Goal: Task Accomplishment & Management: Use online tool/utility

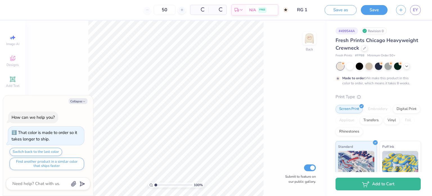
type textarea "x"
click at [416, 10] on span "EY" at bounding box center [415, 10] width 5 height 6
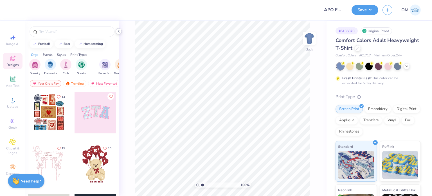
click at [119, 34] on div at bounding box center [119, 31] width 6 height 6
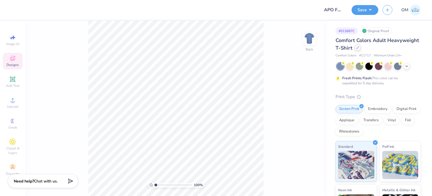
click at [361, 48] on div at bounding box center [358, 47] width 6 height 6
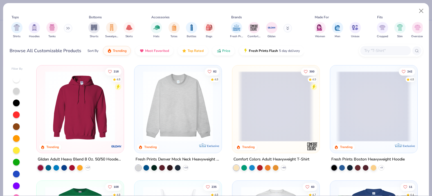
click at [370, 51] on input "text" at bounding box center [385, 50] width 43 height 6
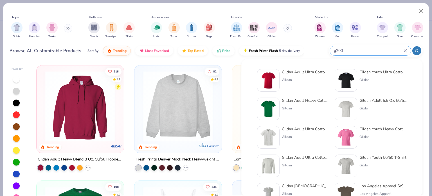
type input "g200"
click at [299, 75] on div "Gildan Adult Ultra Cotton 6 Oz. T-Shirt Gildan" at bounding box center [305, 80] width 47 height 23
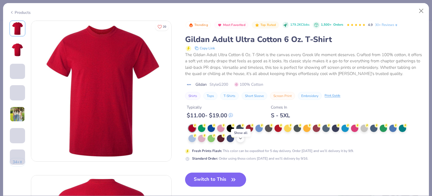
click at [242, 142] on div "+ 22" at bounding box center [240, 138] width 8 height 8
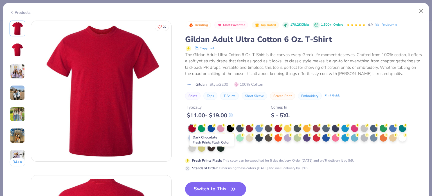
click at [210, 151] on div at bounding box center [211, 147] width 7 height 7
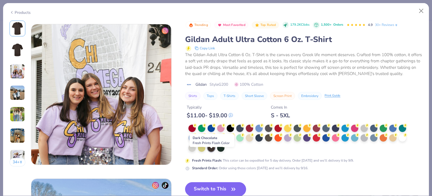
scroll to position [314, 0]
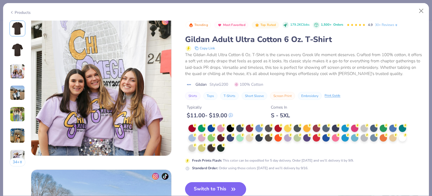
click at [212, 189] on button "Switch to This" at bounding box center [215, 189] width 61 height 14
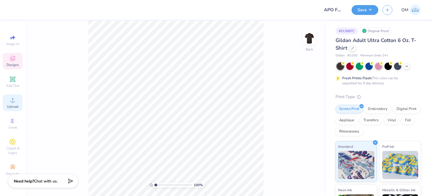
click at [15, 94] on div "Upload" at bounding box center [13, 102] width 20 height 17
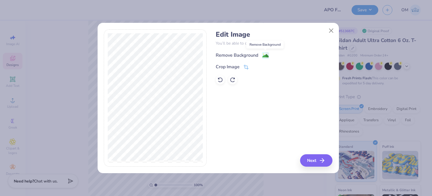
click at [267, 55] on image at bounding box center [266, 56] width 6 height 6
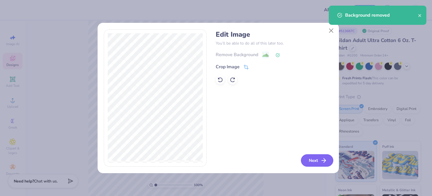
click at [306, 158] on button "Next" at bounding box center [317, 160] width 32 height 12
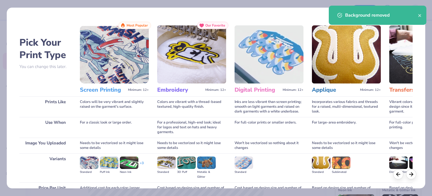
scroll to position [57, 0]
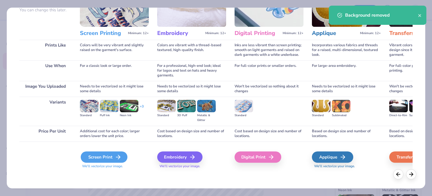
click at [106, 155] on div "Screen Print" at bounding box center [104, 156] width 47 height 11
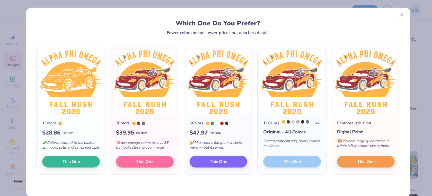
click at [400, 14] on icon at bounding box center [402, 15] width 4 height 4
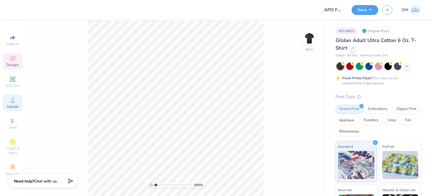
click at [15, 98] on icon at bounding box center [12, 100] width 7 height 7
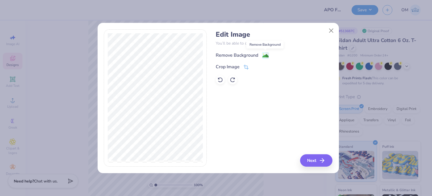
click at [266, 53] on image at bounding box center [266, 56] width 6 height 6
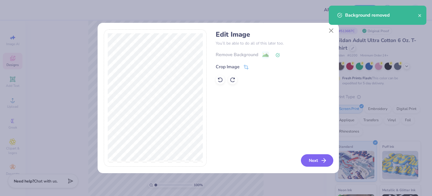
click at [320, 155] on button "Next" at bounding box center [317, 160] width 32 height 12
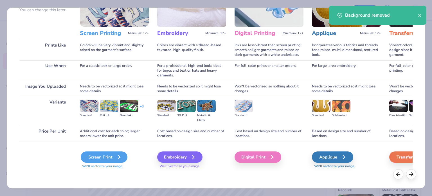
click at [84, 161] on div "Screen Print" at bounding box center [104, 156] width 47 height 11
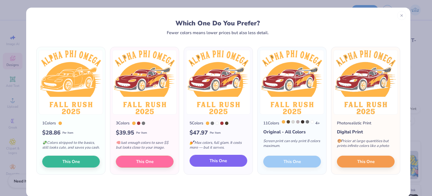
click at [218, 162] on span "This One" at bounding box center [218, 160] width 17 height 6
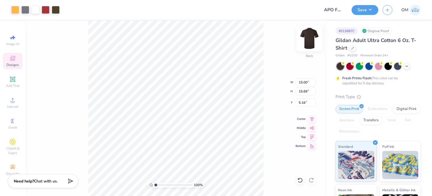
click at [309, 34] on img at bounding box center [309, 38] width 23 height 23
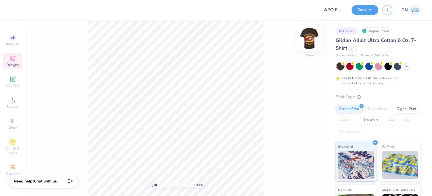
click at [311, 42] on img at bounding box center [309, 38] width 23 height 23
click at [315, 43] on img at bounding box center [309, 38] width 23 height 23
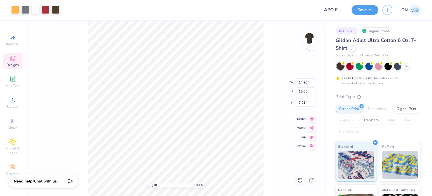
type input "4.44"
click at [55, 8] on div at bounding box center [56, 9] width 8 height 8
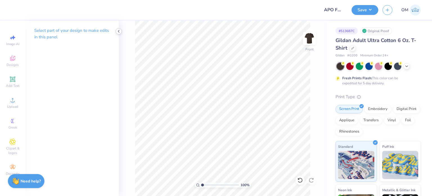
click at [118, 30] on icon at bounding box center [119, 31] width 5 height 5
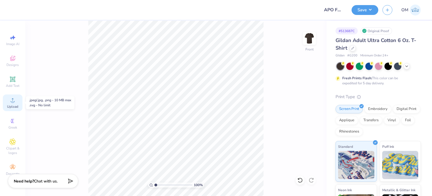
click at [16, 106] on span "Upload" at bounding box center [12, 106] width 11 height 5
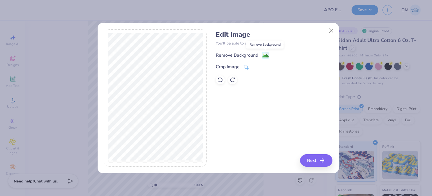
click at [263, 56] on image at bounding box center [266, 56] width 6 height 6
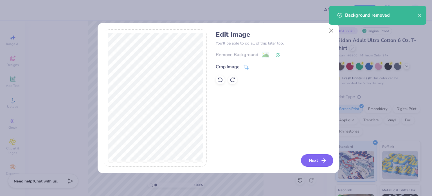
click at [314, 161] on button "Next" at bounding box center [317, 160] width 32 height 12
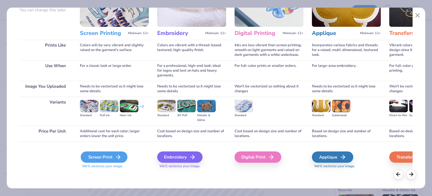
click at [94, 156] on div "Screen Print" at bounding box center [104, 156] width 47 height 11
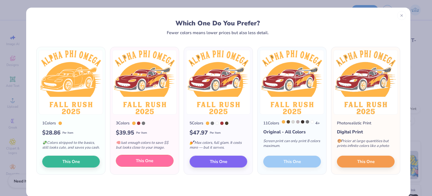
click at [146, 164] on span "This One" at bounding box center [144, 160] width 17 height 6
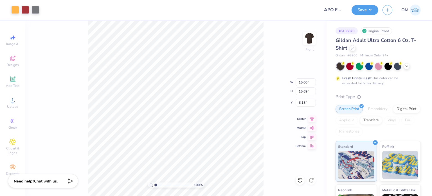
type input "4.47"
type input "13.68"
type input "14.32"
type input "3.00"
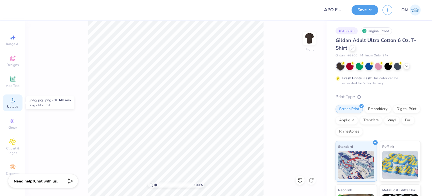
click at [9, 107] on span "Upload" at bounding box center [12, 106] width 11 height 5
click at [15, 100] on icon at bounding box center [12, 100] width 7 height 7
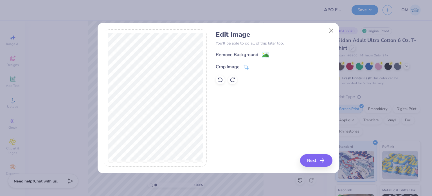
click at [265, 51] on div "Edit Image You’ll be able to do all of this later too. Remove Background Crop I…" at bounding box center [274, 57] width 117 height 54
click at [265, 53] on image at bounding box center [266, 56] width 6 height 6
click at [335, 28] on button "Close" at bounding box center [331, 30] width 11 height 11
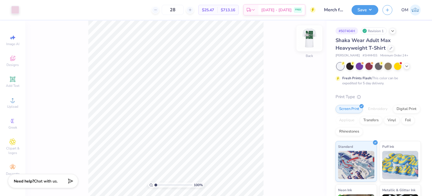
click at [308, 37] on img at bounding box center [309, 38] width 23 height 23
click at [308, 37] on img at bounding box center [309, 38] width 11 height 11
click at [313, 40] on img at bounding box center [309, 38] width 23 height 23
click at [309, 36] on img at bounding box center [309, 38] width 23 height 23
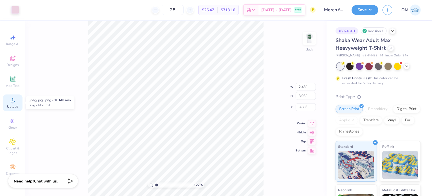
click at [17, 103] on div "Upload" at bounding box center [13, 102] width 20 height 17
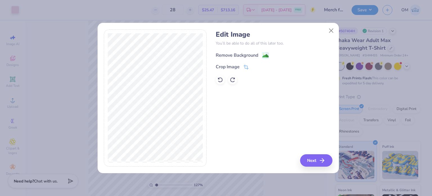
click at [261, 56] on div "Remove Background" at bounding box center [242, 55] width 53 height 7
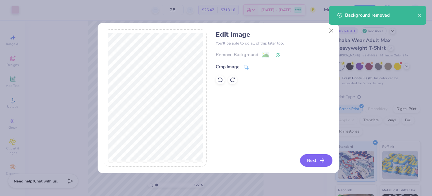
click at [312, 161] on button "Next" at bounding box center [316, 160] width 32 height 12
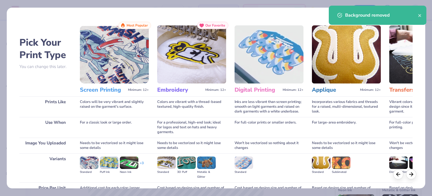
scroll to position [57, 0]
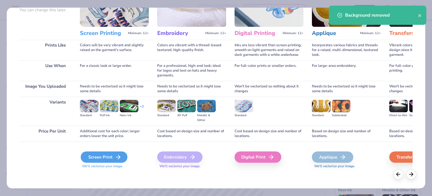
click at [104, 153] on div "Screen Print" at bounding box center [104, 156] width 47 height 11
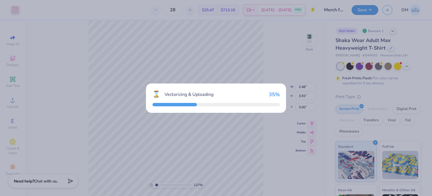
type input "1.27347906878989"
type input "8.71"
type input "18.00"
type input "3.50"
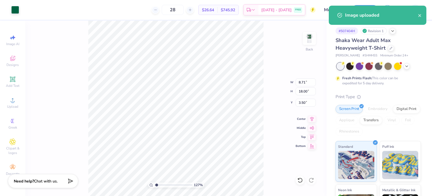
type input "1.27347906878989"
type input "4.96"
type input "10.24"
type input "11.26"
type input "1.27347906878989"
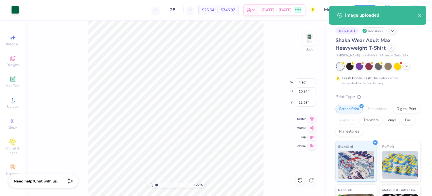
type input "2.48"
type input "3.93"
type input "3.00"
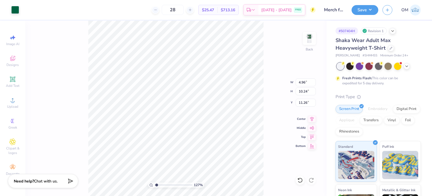
type input "1.27347906878989"
type input "3.00"
type input "1.27347906878989"
type input "2.29"
type input "4.73"
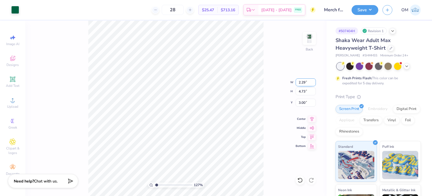
click at [307, 80] on input "2.29" at bounding box center [306, 82] width 20 height 8
type input "2"
type input "1.69"
type input "1.27347906878989"
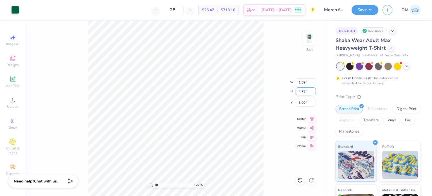
type input "3.49"
type input "3.62"
click at [304, 92] on input "3.49" at bounding box center [306, 91] width 20 height 8
type input "3.50"
type input "1.27347906878989"
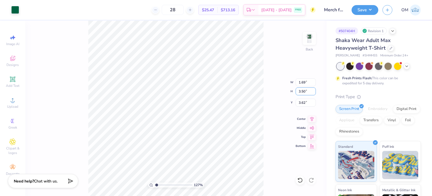
type input "3.61"
type input "1.27347906878989"
type input "3.00"
click at [310, 41] on img at bounding box center [309, 38] width 23 height 23
click at [316, 35] on img at bounding box center [309, 38] width 23 height 23
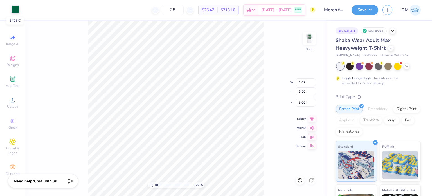
click at [11, 11] on div at bounding box center [15, 9] width 8 height 8
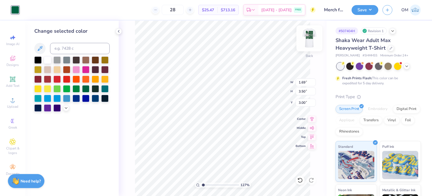
click at [307, 41] on img at bounding box center [309, 38] width 23 height 23
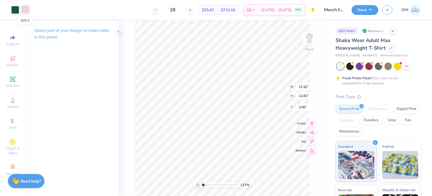
click at [23, 9] on div at bounding box center [25, 9] width 8 height 8
type input "1.27347906878989"
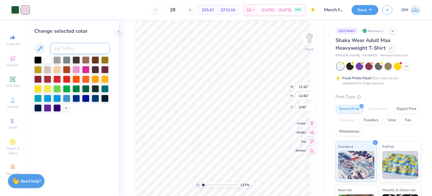
click at [70, 48] on input at bounding box center [80, 48] width 60 height 11
type input "3425"
type input "1.27347906878989"
click at [118, 32] on icon at bounding box center [119, 31] width 5 height 5
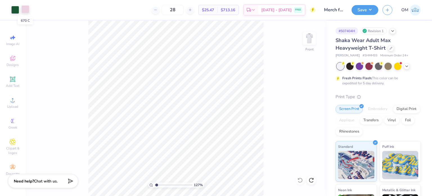
click at [25, 10] on div at bounding box center [25, 9] width 8 height 8
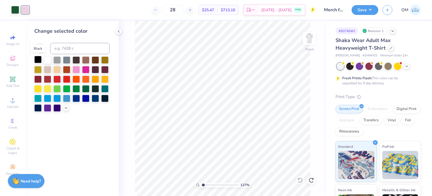
click at [38, 61] on div at bounding box center [37, 59] width 7 height 7
click at [15, 9] on div at bounding box center [15, 9] width 8 height 8
click at [25, 11] on div at bounding box center [25, 9] width 8 height 8
click at [39, 61] on div at bounding box center [37, 59] width 7 height 7
click at [15, 6] on div at bounding box center [15, 9] width 8 height 8
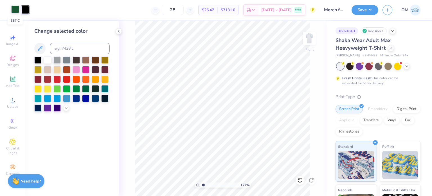
type input "1.27347906878989"
click at [72, 52] on input at bounding box center [80, 48] width 60 height 11
type input "670"
type input "1.27347906878989"
click at [28, 9] on div at bounding box center [25, 9] width 8 height 8
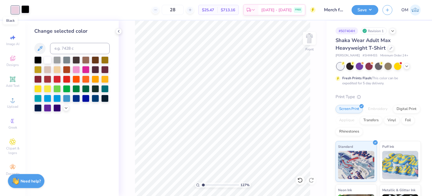
type input "1.27347906878989"
click at [72, 47] on input at bounding box center [80, 48] width 60 height 11
type input "357"
type input "1.27347906878989"
click at [119, 33] on icon at bounding box center [119, 31] width 5 height 5
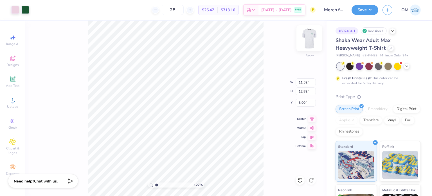
click at [307, 39] on img at bounding box center [309, 38] width 23 height 23
click at [20, 12] on div "Art colors 28 $25.47 Per Item $713.16 Total Est. Delivery Sep 13 - 16 FREE Desi…" at bounding box center [216, 10] width 432 height 20
click at [17, 10] on div at bounding box center [15, 9] width 8 height 8
type input "1.27347906878989"
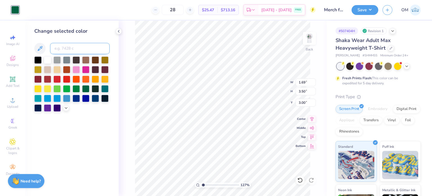
click at [64, 48] on input at bounding box center [80, 48] width 60 height 11
type input "357"
type input "1.27347906878989"
click at [120, 29] on icon at bounding box center [119, 31] width 5 height 5
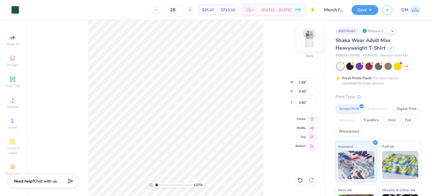
click at [313, 42] on img at bounding box center [309, 38] width 23 height 23
click at [311, 40] on img at bounding box center [309, 38] width 23 height 23
click at [12, 10] on div at bounding box center [15, 9] width 8 height 8
type input "1.27347906878989"
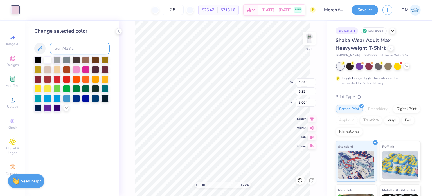
click at [71, 44] on input at bounding box center [80, 48] width 60 height 11
type input "357"
type input "1.27347906878989"
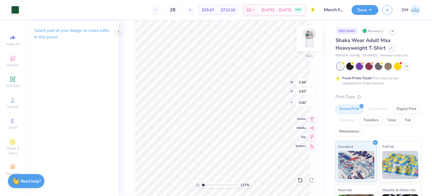
click at [309, 41] on img at bounding box center [309, 38] width 23 height 23
click at [303, 39] on img at bounding box center [309, 38] width 23 height 23
click at [304, 39] on img at bounding box center [309, 38] width 11 height 11
click at [120, 32] on icon at bounding box center [119, 31] width 5 height 5
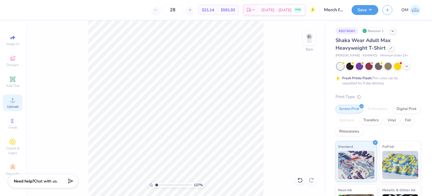
click at [11, 107] on span "Upload" at bounding box center [12, 106] width 11 height 5
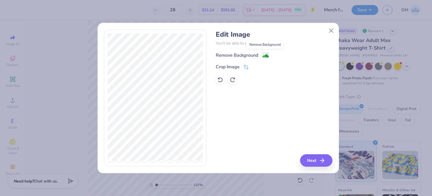
click at [263, 54] on image at bounding box center [266, 56] width 6 height 6
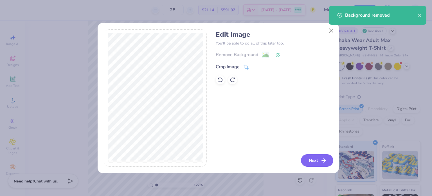
click at [320, 161] on button "Next" at bounding box center [317, 160] width 32 height 12
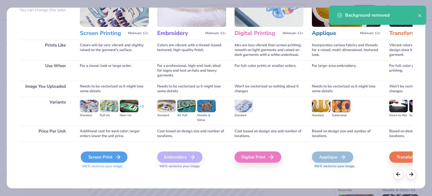
click at [101, 158] on div "Screen Print" at bounding box center [104, 156] width 47 height 11
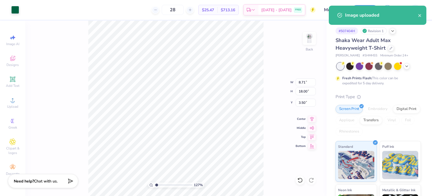
type input "1.27347906878989"
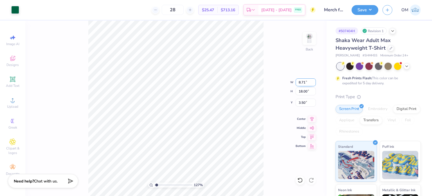
click at [301, 84] on input "8.71" at bounding box center [306, 82] width 20 height 8
type input "1.69"
type input "1.27347906878989"
type input "3.49"
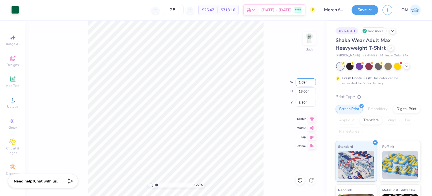
type input "10.75"
click at [304, 89] on input "3.49" at bounding box center [306, 91] width 20 height 8
type input "3.50"
type input "1.27347906878989"
type input "3.00"
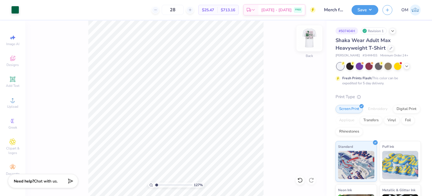
click at [316, 43] on img at bounding box center [309, 38] width 23 height 23
click at [308, 37] on img at bounding box center [309, 38] width 23 height 23
click at [310, 41] on img at bounding box center [309, 38] width 23 height 23
click at [375, 12] on button "Save" at bounding box center [365, 9] width 27 height 10
type input "1.27347906878989"
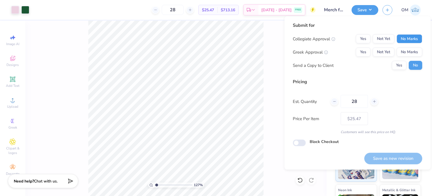
click at [408, 35] on button "No Marks" at bounding box center [410, 38] width 26 height 9
click at [409, 53] on button "No Marks" at bounding box center [410, 52] width 26 height 9
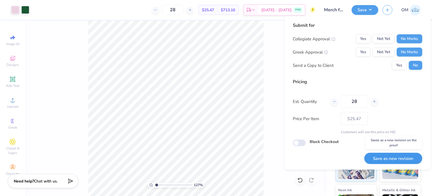
click at [380, 161] on button "Save as new revision" at bounding box center [394, 158] width 58 height 12
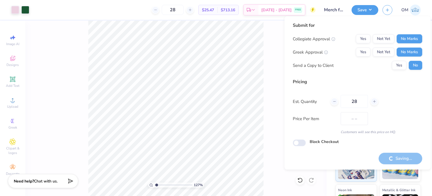
type input "$25.47"
type input "1.27347906878989"
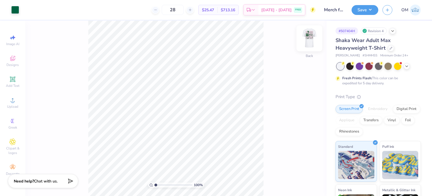
click at [309, 37] on img at bounding box center [309, 38] width 23 height 23
click at [23, 7] on div at bounding box center [25, 9] width 8 height 8
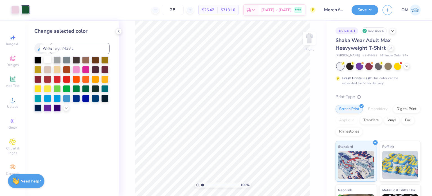
click at [44, 60] on div at bounding box center [47, 59] width 7 height 7
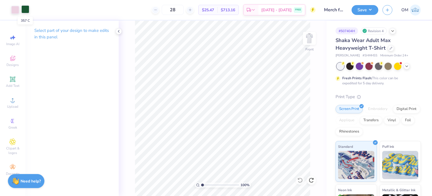
click at [21, 6] on div at bounding box center [25, 9] width 8 height 8
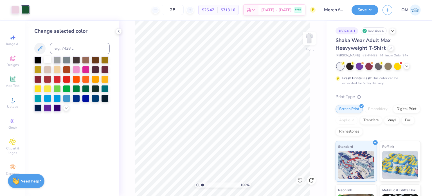
click at [48, 58] on div at bounding box center [47, 59] width 7 height 7
click at [17, 9] on div at bounding box center [15, 9] width 8 height 8
click at [71, 48] on input at bounding box center [80, 48] width 60 height 11
click at [315, 48] on img at bounding box center [309, 38] width 23 height 23
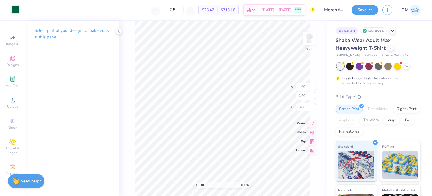
click at [17, 12] on div at bounding box center [15, 9] width 8 height 8
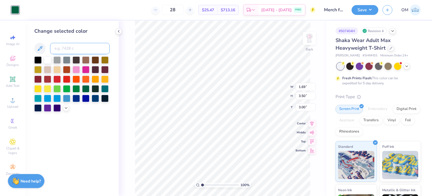
click at [74, 50] on input at bounding box center [80, 48] width 60 height 11
type input "357"
click at [313, 41] on img at bounding box center [309, 38] width 23 height 23
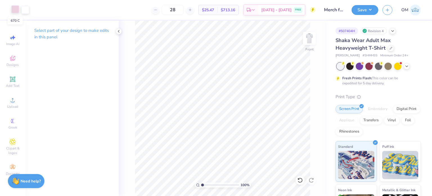
click at [15, 8] on div at bounding box center [15, 9] width 8 height 8
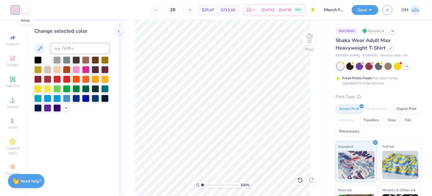
click at [25, 9] on div at bounding box center [25, 9] width 8 height 8
click at [67, 49] on input at bounding box center [80, 48] width 60 height 11
type input "357"
click at [13, 9] on div at bounding box center [15, 9] width 8 height 8
click at [36, 56] on div at bounding box center [37, 59] width 7 height 7
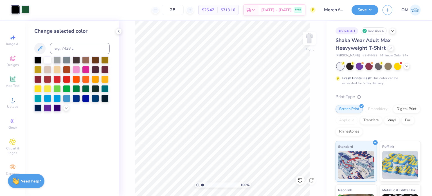
click at [24, 8] on div at bounding box center [25, 9] width 8 height 8
click at [79, 45] on input at bounding box center [80, 48] width 60 height 11
type input "670"
click at [16, 12] on div at bounding box center [15, 9] width 8 height 8
click at [46, 60] on div at bounding box center [47, 59] width 7 height 7
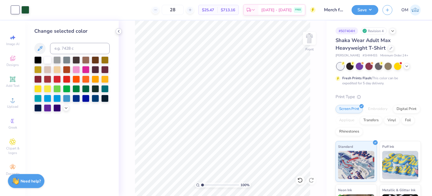
click at [118, 29] on icon at bounding box center [119, 31] width 5 height 5
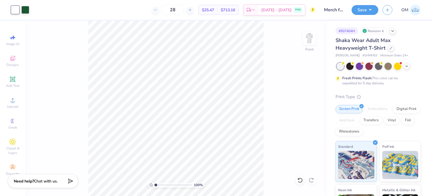
click at [277, 61] on div "100 % Front" at bounding box center [175, 108] width 301 height 175
click at [309, 38] on img at bounding box center [309, 38] width 23 height 23
click at [309, 38] on img at bounding box center [309, 38] width 11 height 11
click at [15, 13] on div at bounding box center [15, 9] width 8 height 8
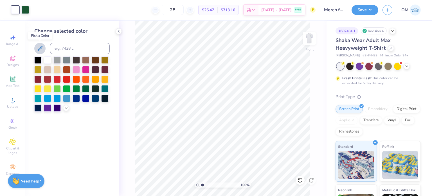
click at [41, 49] on icon at bounding box center [40, 48] width 7 height 7
click at [65, 108] on icon at bounding box center [66, 107] width 5 height 5
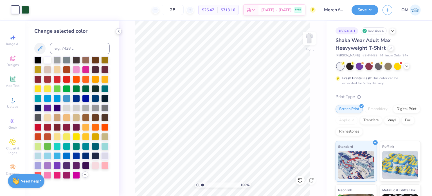
click at [119, 31] on icon at bounding box center [119, 31] width 5 height 5
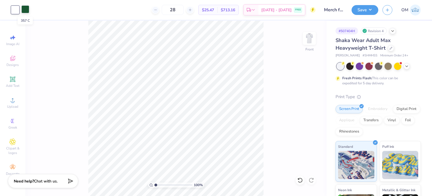
click at [26, 9] on div at bounding box center [25, 9] width 8 height 8
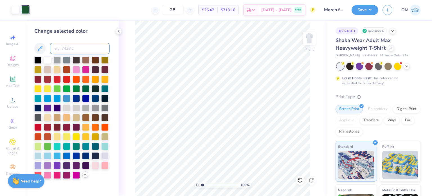
click at [86, 47] on input at bounding box center [80, 48] width 60 height 11
type input "670"
click at [121, 30] on div at bounding box center [119, 31] width 6 height 6
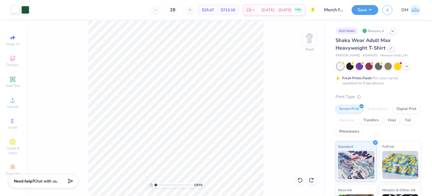
click at [12, 12] on div at bounding box center [15, 9] width 8 height 8
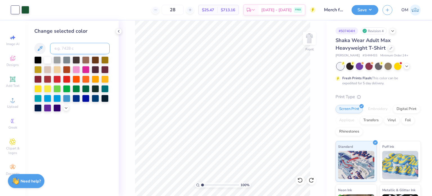
click at [62, 47] on input at bounding box center [80, 48] width 60 height 11
type input "670"
click at [119, 28] on div at bounding box center [119, 31] width 6 height 6
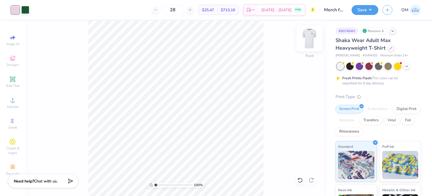
click at [309, 34] on img at bounding box center [309, 38] width 23 height 23
click at [13, 8] on div at bounding box center [15, 9] width 8 height 8
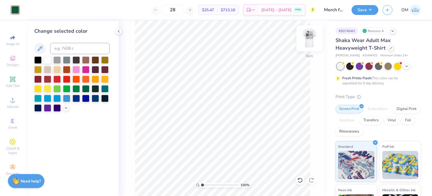
click at [313, 40] on img at bounding box center [309, 38] width 23 height 23
click at [360, 9] on button "Save" at bounding box center [365, 9] width 27 height 10
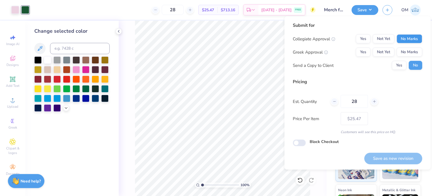
drag, startPoint x: 403, startPoint y: 33, endPoint x: 405, endPoint y: 39, distance: 6.1
click at [405, 39] on div "Submit for Collegiate Approval Yes Not Yet No Marks Greek Approval Yes Not Yet …" at bounding box center [357, 48] width 129 height 52
click at [405, 39] on button "No Marks" at bounding box center [410, 38] width 26 height 9
click at [404, 56] on button "No Marks" at bounding box center [410, 52] width 26 height 9
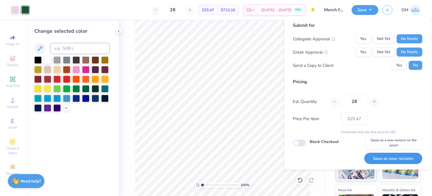
click at [383, 156] on button "Save as new revision" at bounding box center [394, 158] width 58 height 12
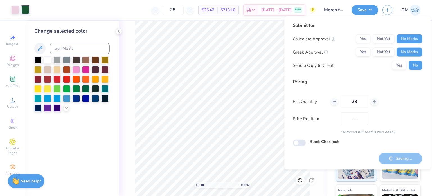
type input "$25.47"
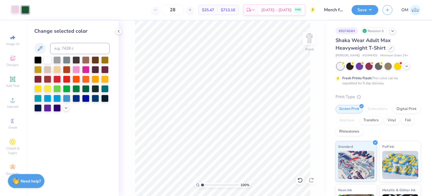
click at [11, 8] on div "Art colors" at bounding box center [14, 10] width 29 height 20
click at [11, 8] on div at bounding box center [15, 9] width 8 height 8
click at [360, 13] on button "Save" at bounding box center [365, 9] width 27 height 10
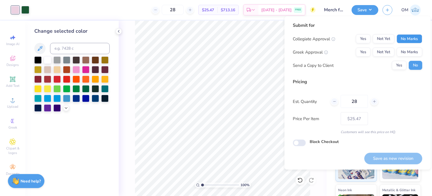
click at [405, 35] on button "No Marks" at bounding box center [410, 38] width 26 height 9
click at [409, 55] on button "No Marks" at bounding box center [410, 52] width 26 height 9
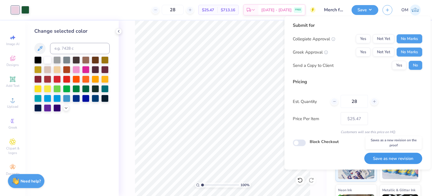
click at [386, 162] on button "Save as new revision" at bounding box center [394, 158] width 58 height 12
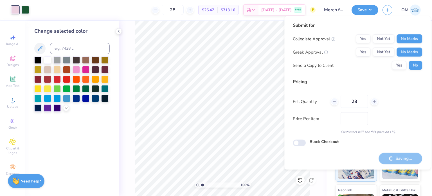
type input "$25.47"
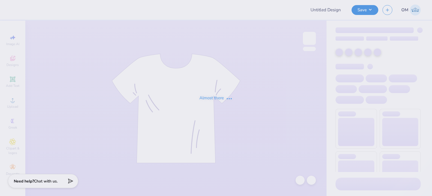
type input "Merch for Makenna"
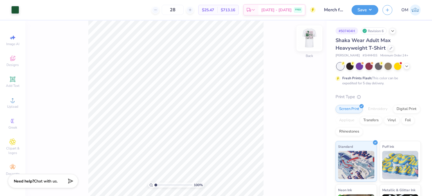
click at [312, 35] on img at bounding box center [309, 38] width 23 height 23
click at [15, 12] on div at bounding box center [15, 9] width 8 height 8
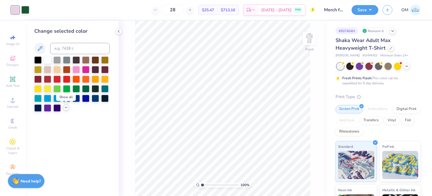
click at [66, 107] on icon at bounding box center [66, 107] width 5 height 5
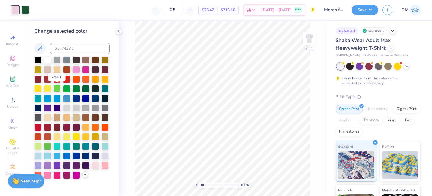
click at [58, 90] on div at bounding box center [56, 87] width 7 height 7
click at [68, 88] on div at bounding box center [66, 87] width 7 height 7
click at [76, 86] on div at bounding box center [76, 87] width 7 height 7
click at [84, 86] on div at bounding box center [85, 87] width 7 height 7
click at [93, 87] on div at bounding box center [95, 87] width 7 height 7
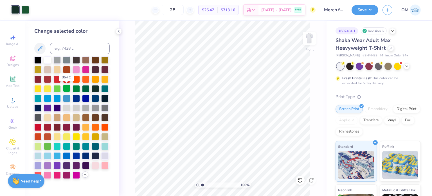
click at [68, 87] on div at bounding box center [66, 87] width 7 height 7
